Goal: Find specific page/section: Find specific page/section

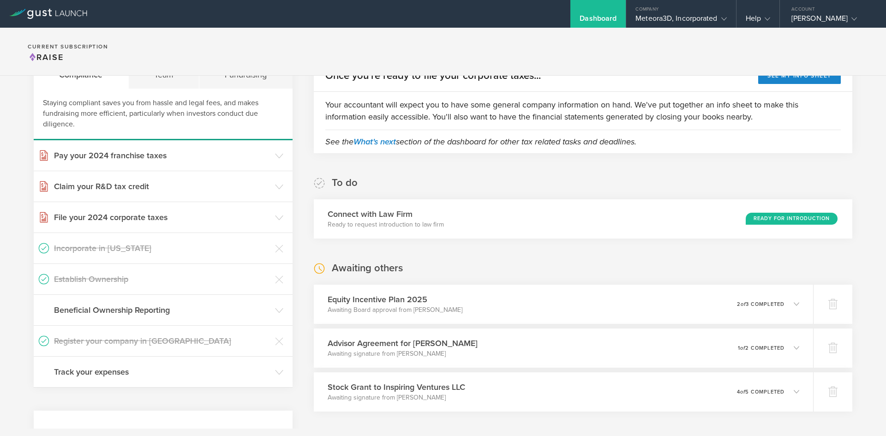
scroll to position [72, 0]
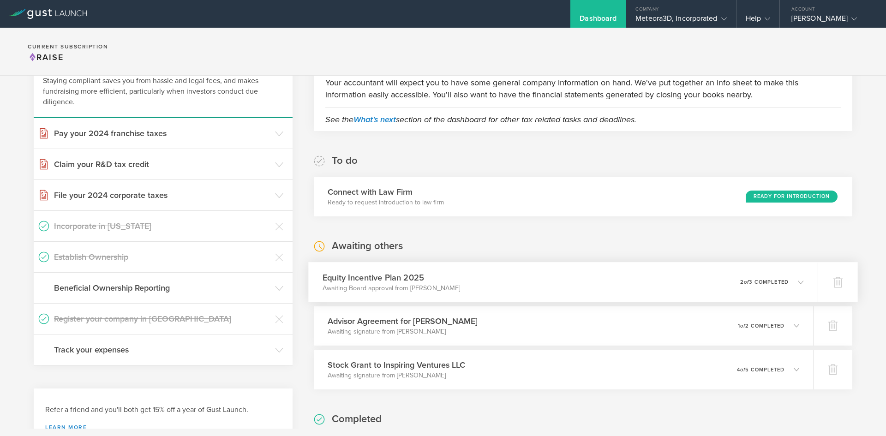
click at [780, 281] on p "2 of 3 completed" at bounding box center [764, 281] width 48 height 5
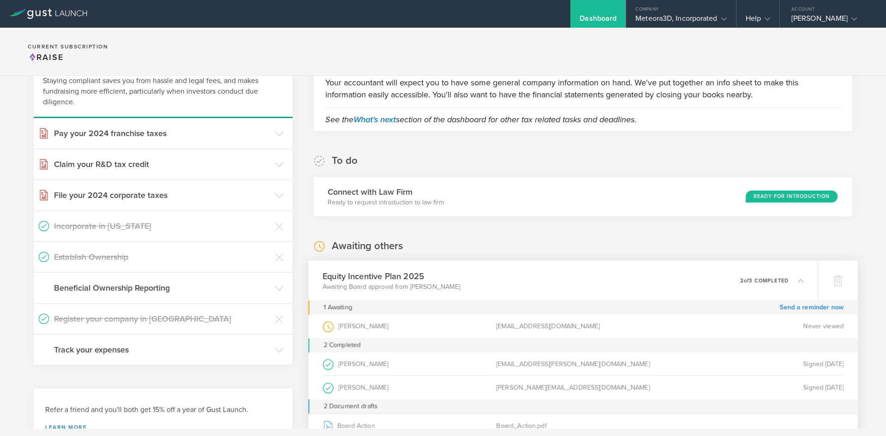
click at [780, 281] on p "2 of 3 completed" at bounding box center [764, 280] width 48 height 5
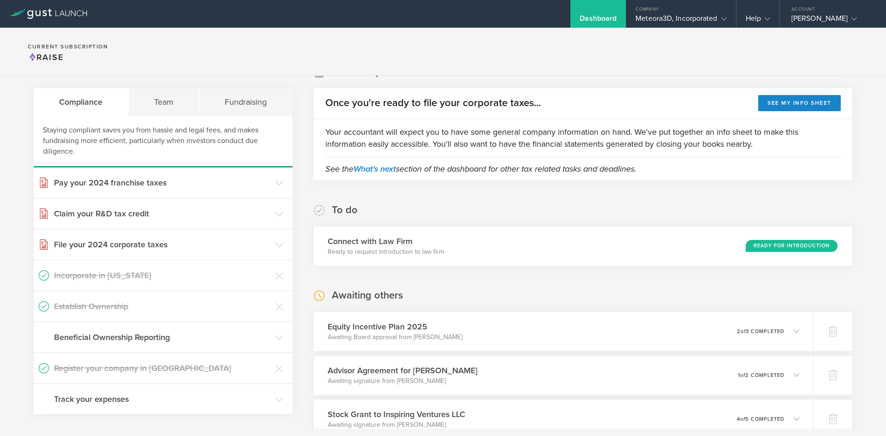
scroll to position [0, 0]
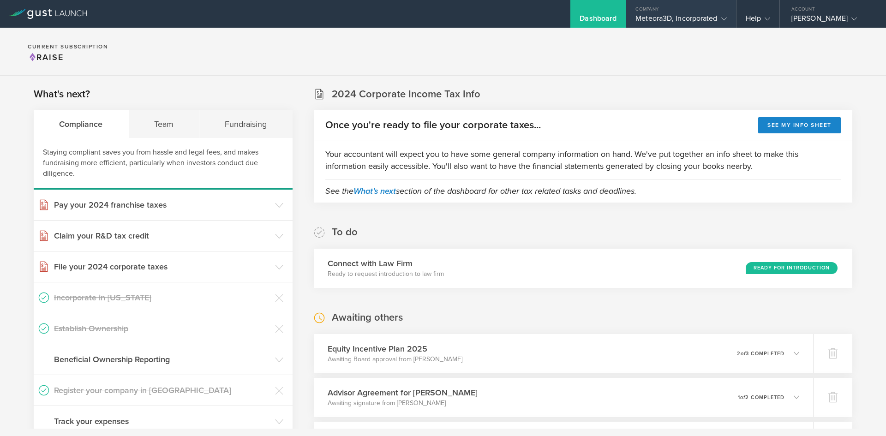
click at [667, 23] on div "Meteora3D, Incorporated" at bounding box center [680, 21] width 91 height 14
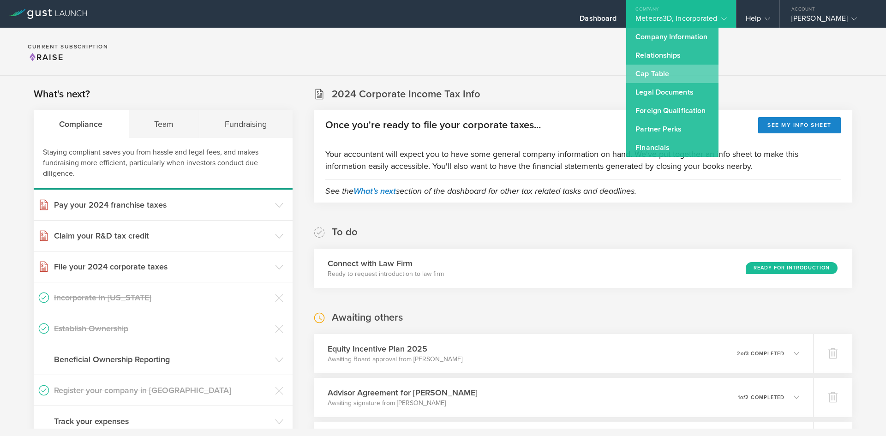
click at [662, 66] on link "Cap Table" at bounding box center [672, 74] width 92 height 18
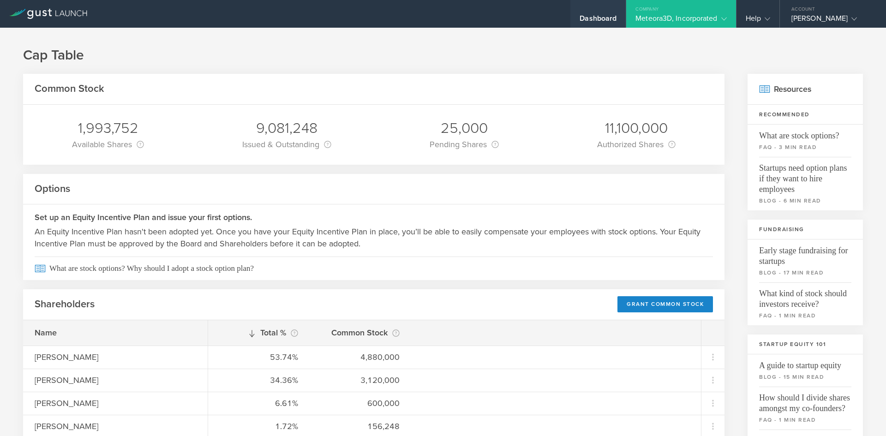
click at [593, 19] on div "Dashboard" at bounding box center [597, 21] width 37 height 14
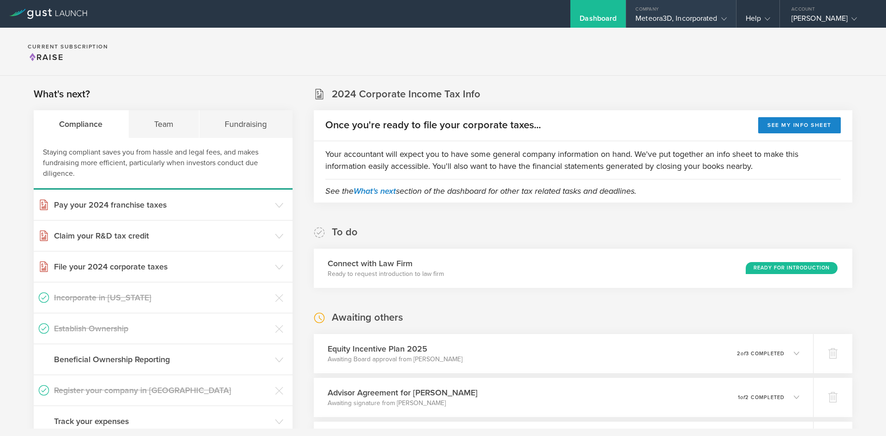
click at [651, 17] on div "Meteora3D, Incorporated" at bounding box center [680, 21] width 91 height 14
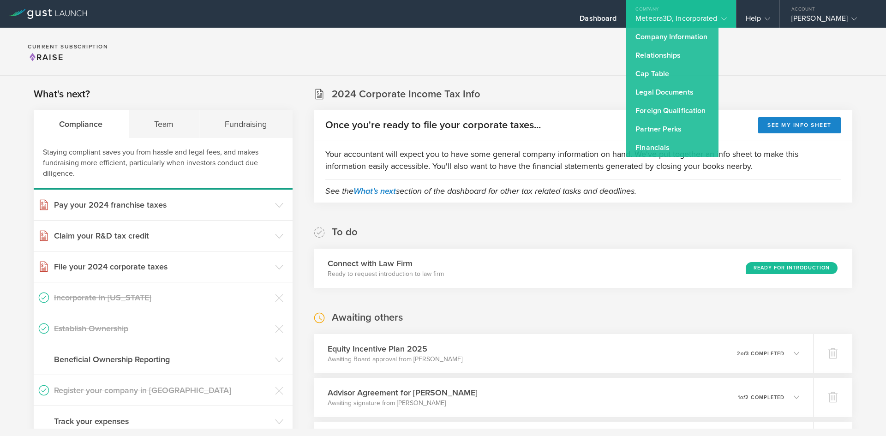
click at [525, 58] on section "Current Subscription Raise" at bounding box center [443, 52] width 886 height 48
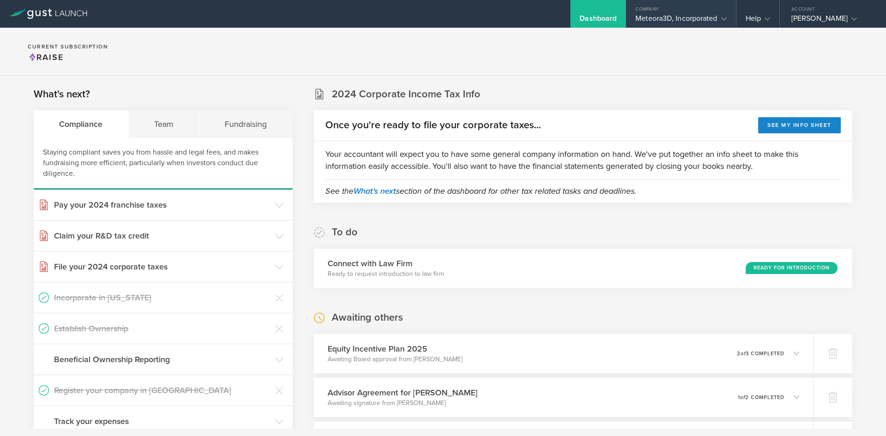
click at [662, 17] on div "Meteora3D, Incorporated" at bounding box center [680, 21] width 91 height 14
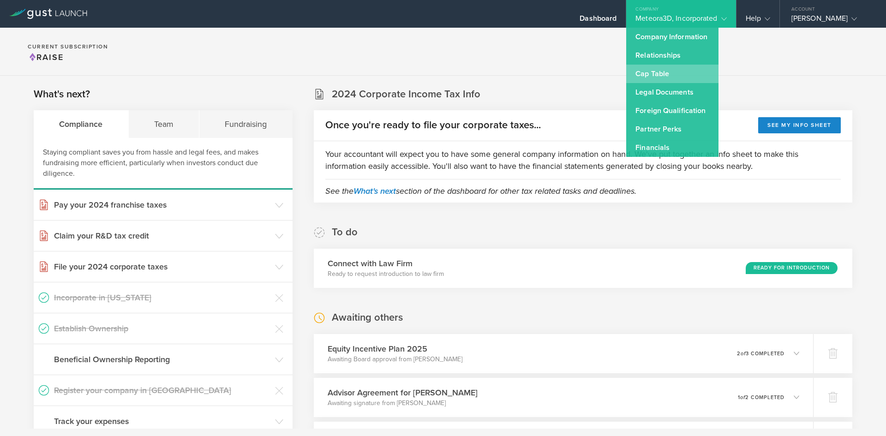
click at [666, 74] on link "Cap Table" at bounding box center [672, 74] width 92 height 18
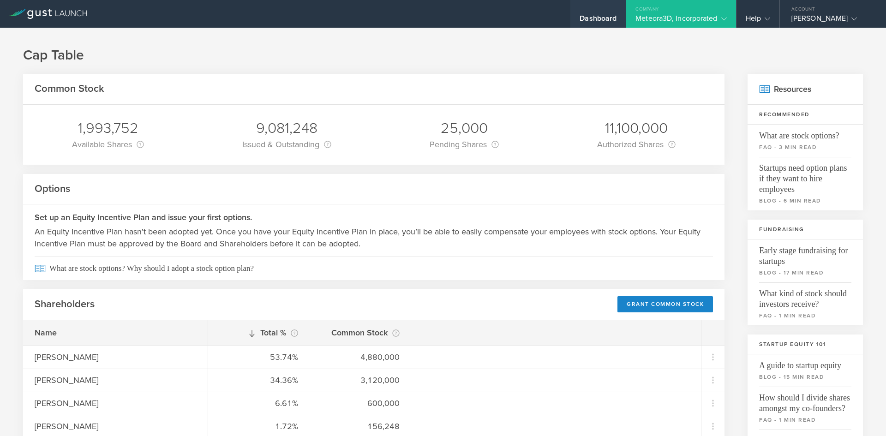
click at [604, 23] on div "Dashboard" at bounding box center [597, 21] width 37 height 14
